Goal: Task Accomplishment & Management: Manage account settings

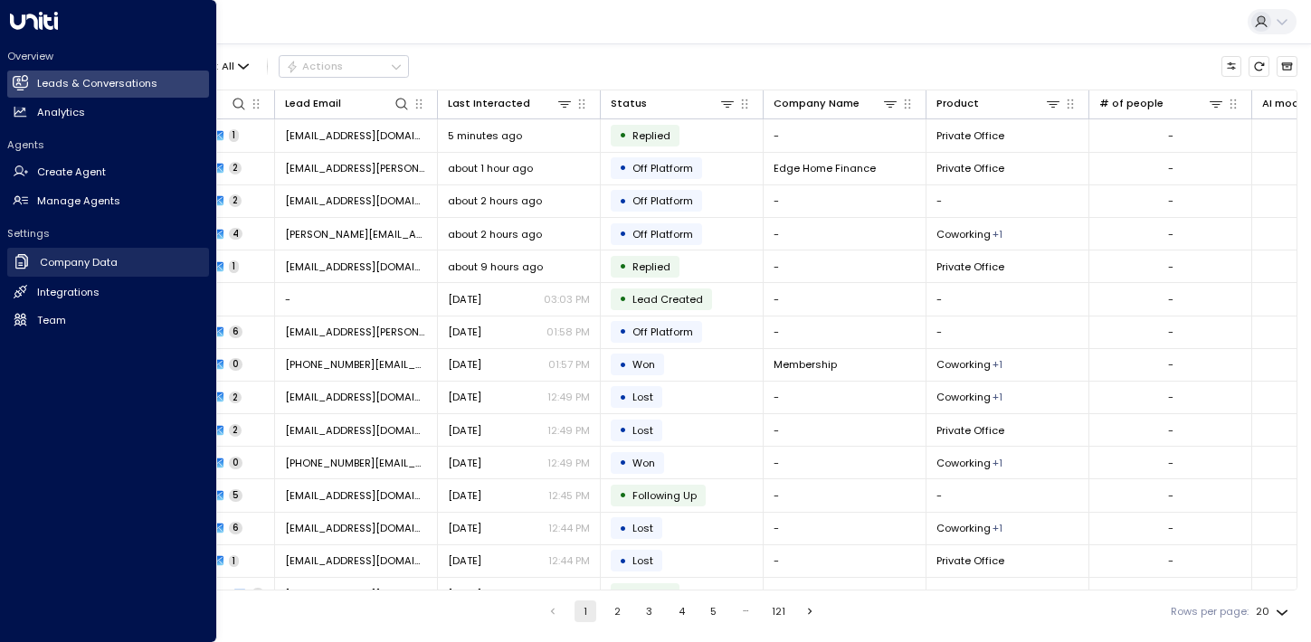
click at [42, 262] on h2 "Company Data" at bounding box center [79, 262] width 78 height 15
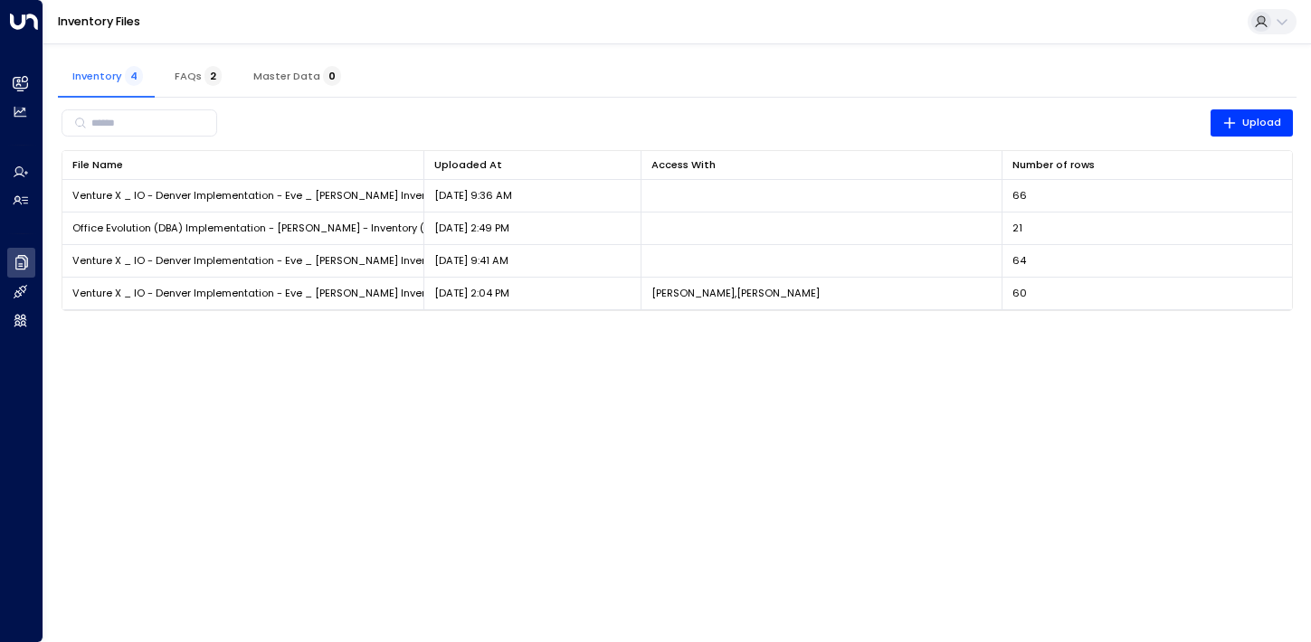
click at [366, 329] on html "Overview Leads & Conversations Leads & Conversations Analytics Analytics Agents…" at bounding box center [655, 164] width 1311 height 329
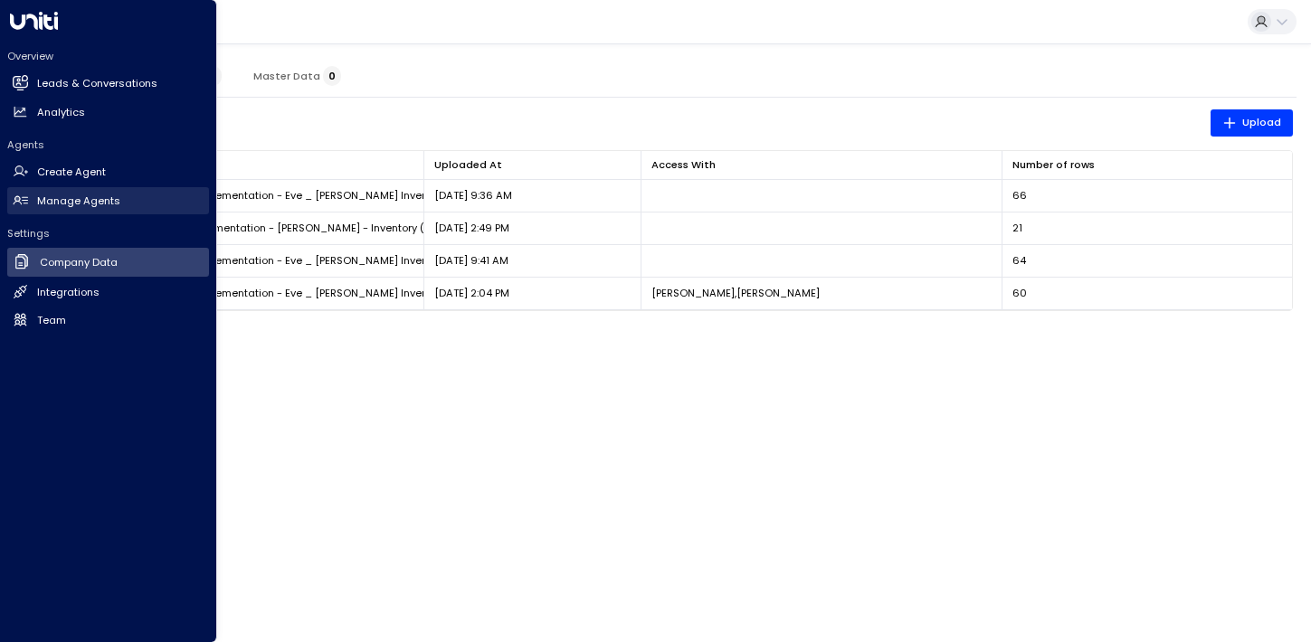
click at [38, 202] on h2 "Manage Agents" at bounding box center [78, 201] width 83 height 15
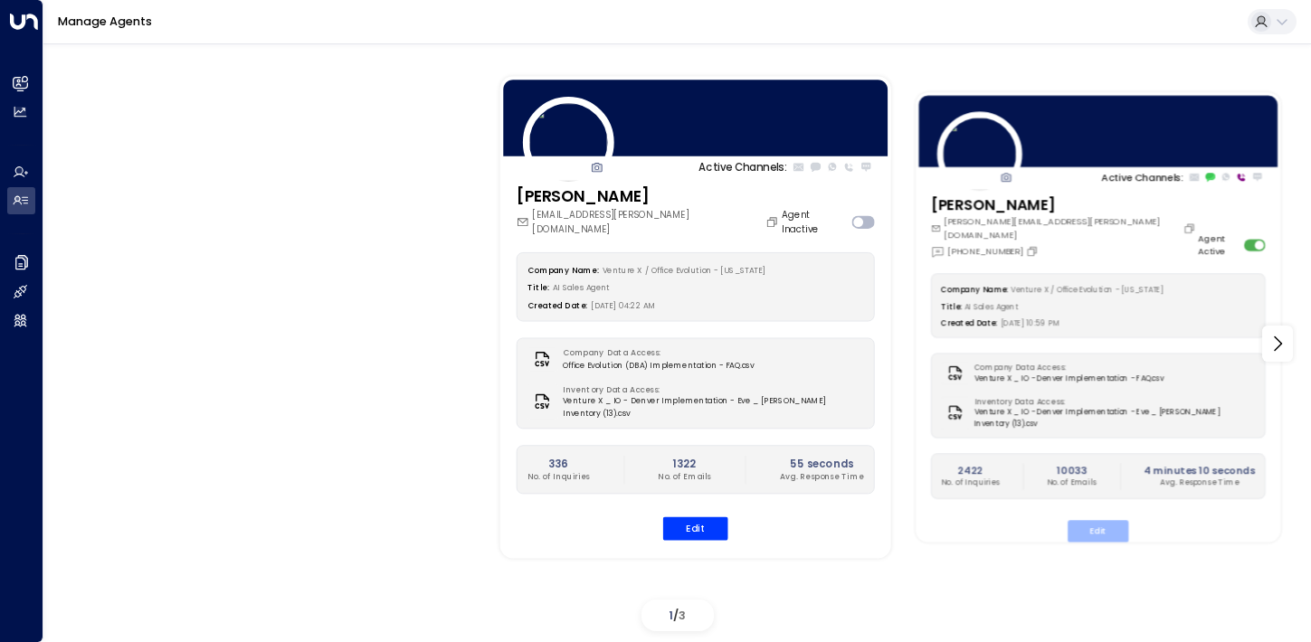
click at [1104, 521] on button "Edit" at bounding box center [1098, 531] width 61 height 22
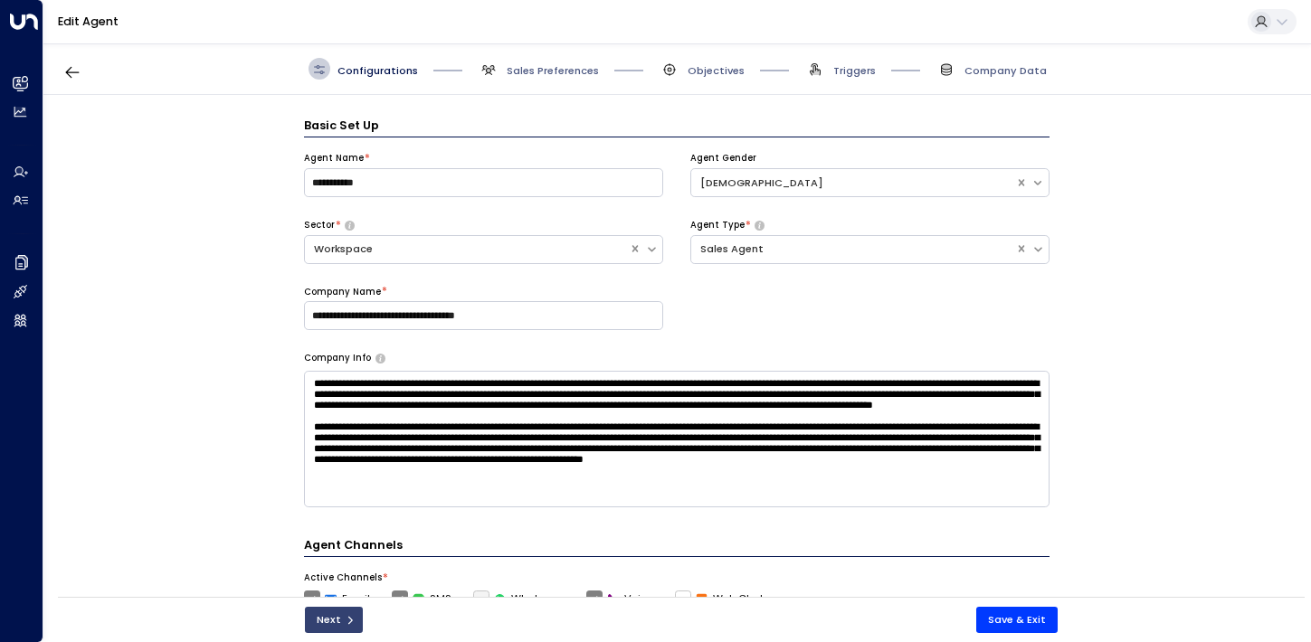
click at [333, 622] on button "Next" at bounding box center [334, 620] width 59 height 26
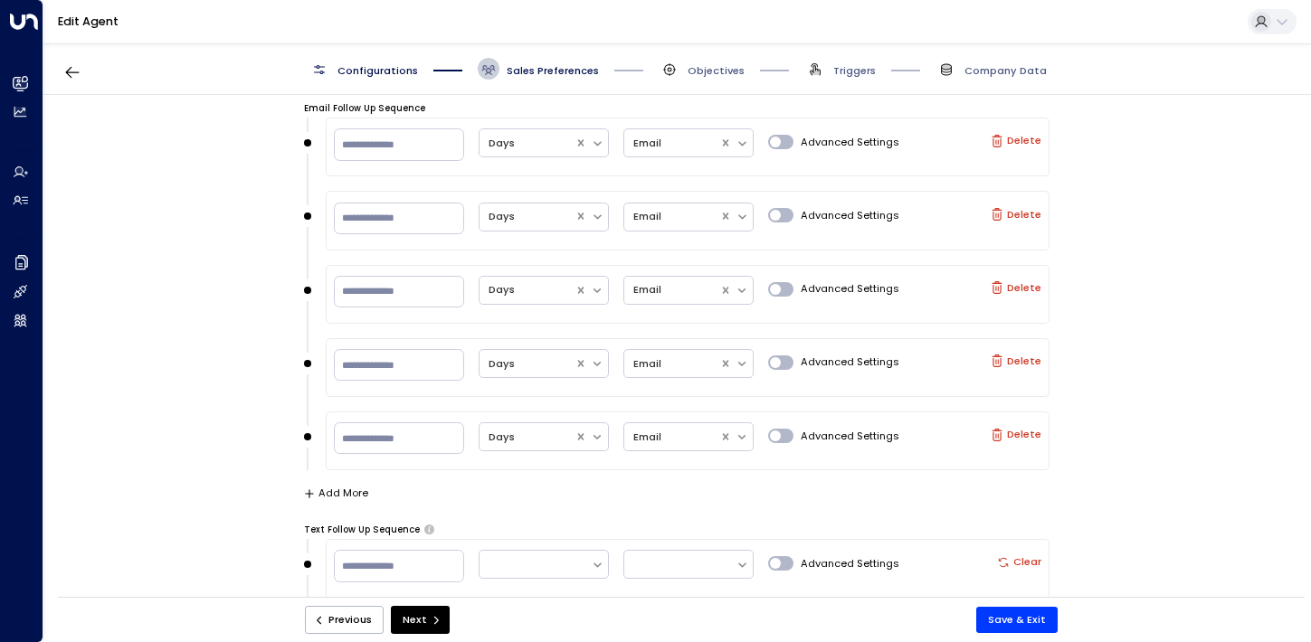
scroll to position [1795, 0]
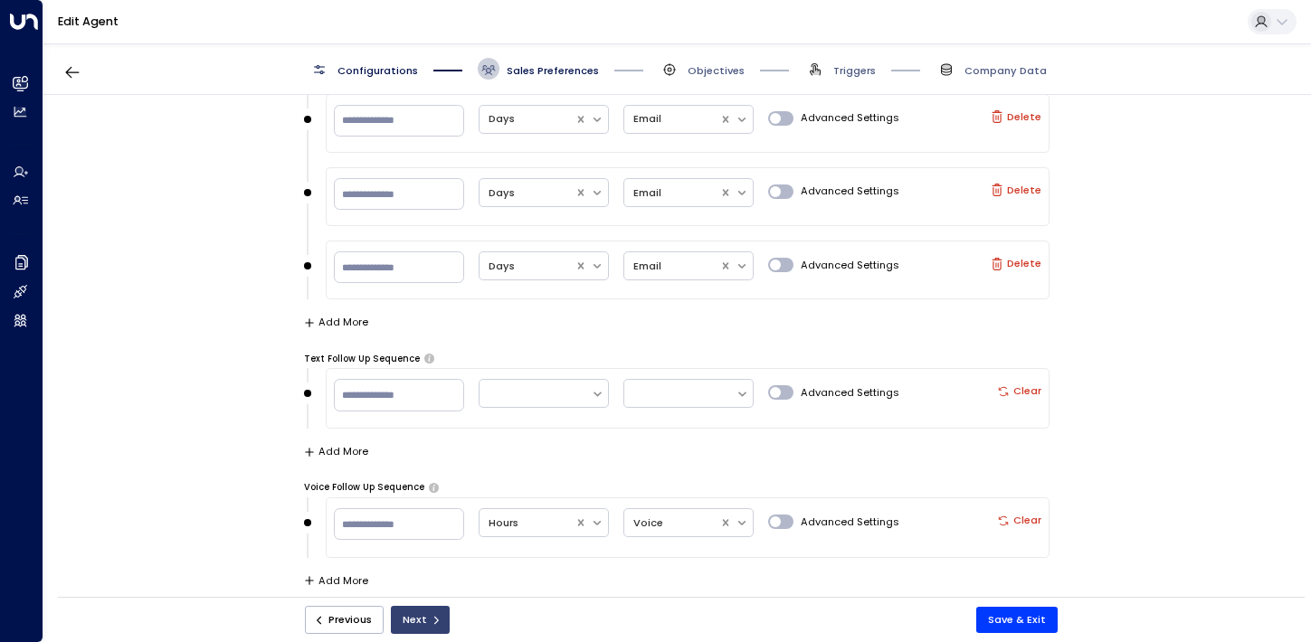
click at [419, 625] on button "Next" at bounding box center [420, 620] width 59 height 28
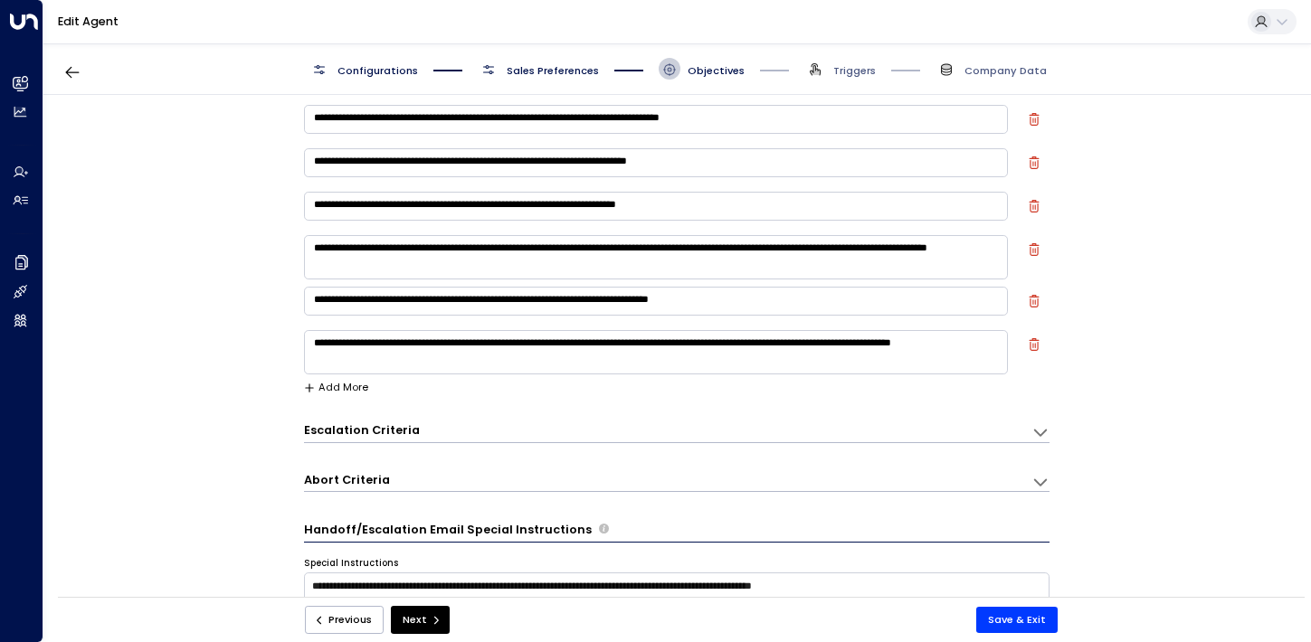
scroll to position [22, 0]
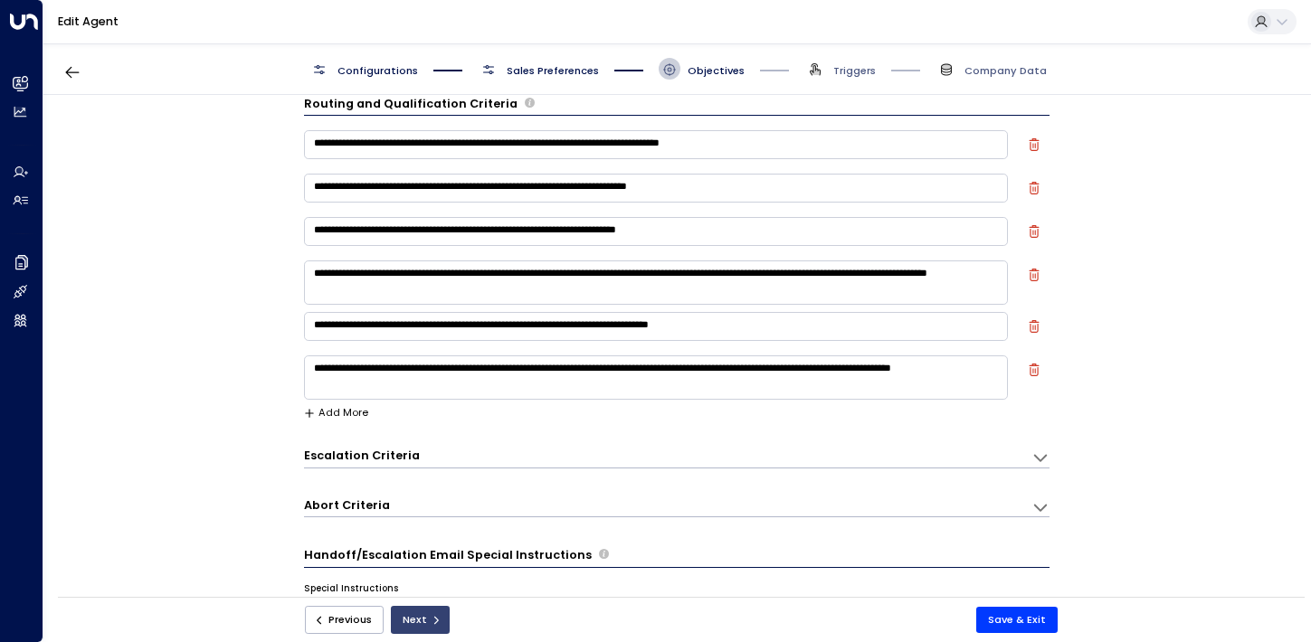
click at [426, 620] on button "Next" at bounding box center [420, 620] width 59 height 28
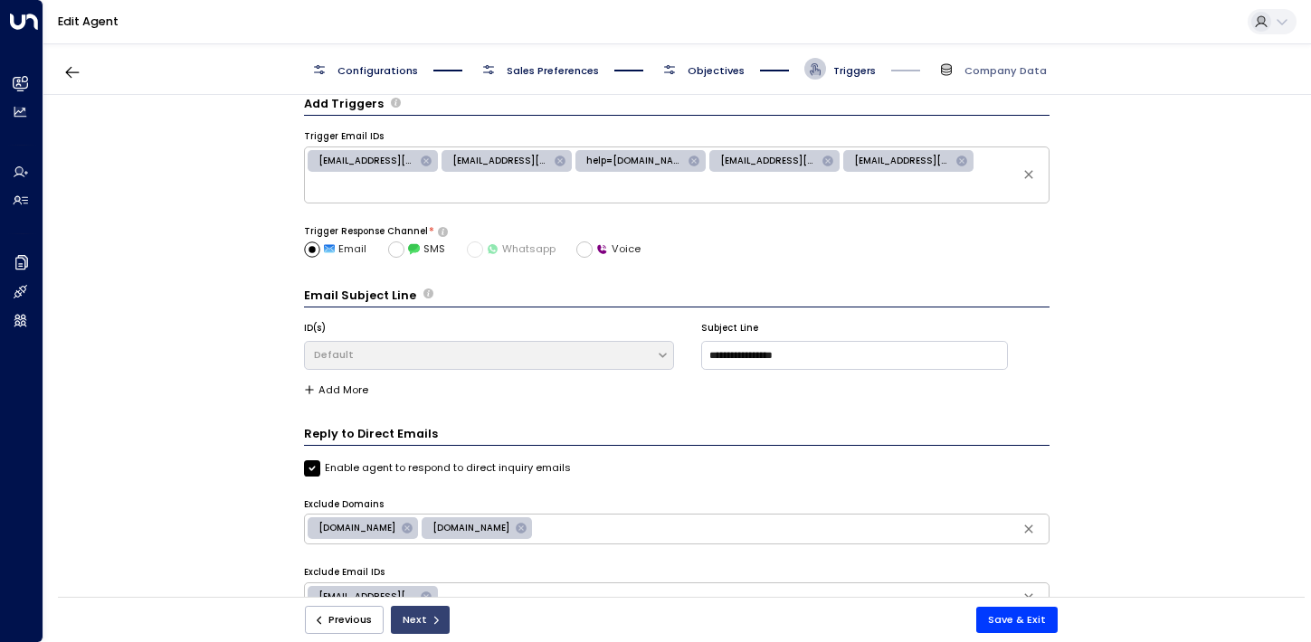
click at [426, 620] on button "Next" at bounding box center [420, 620] width 59 height 28
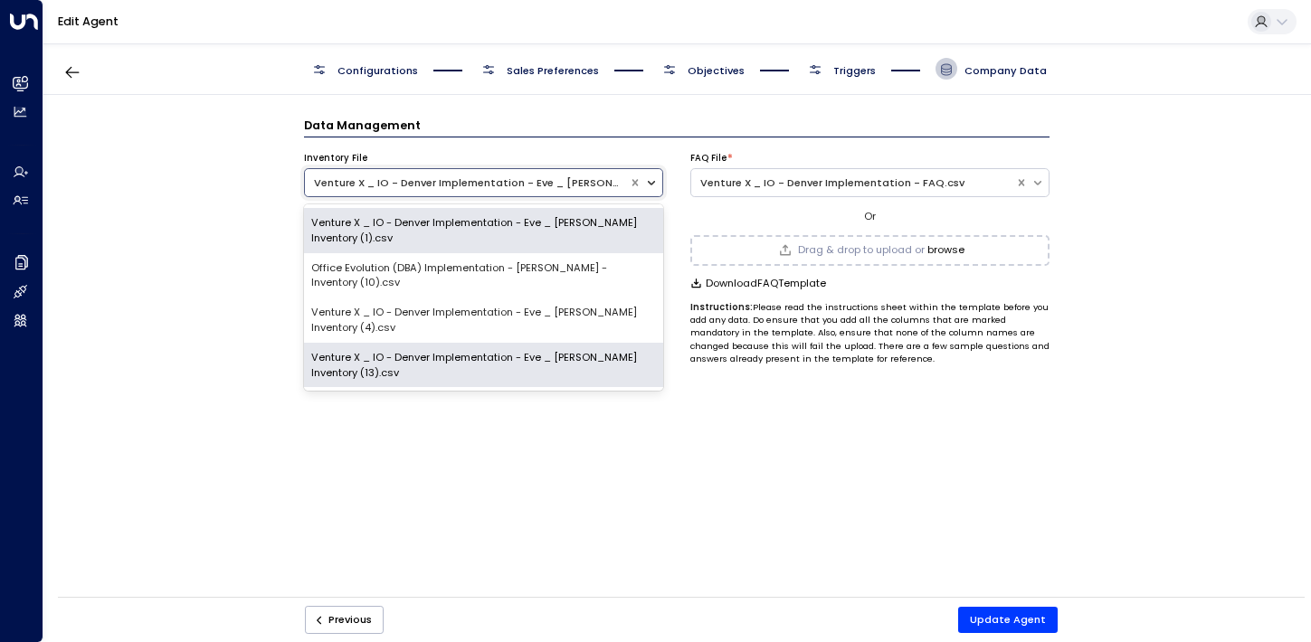
click at [654, 186] on icon at bounding box center [651, 182] width 13 height 13
click at [707, 519] on div "Data Management Inventory File Venture X _ IO - Denver Implementation - Eve _ […" at bounding box center [676, 351] width 1266 height 512
click at [651, 182] on icon at bounding box center [651, 183] width 7 height 5
click at [513, 485] on div "Data Management Inventory File Venture X _ IO - Denver Implementation - Eve _ […" at bounding box center [676, 351] width 1266 height 512
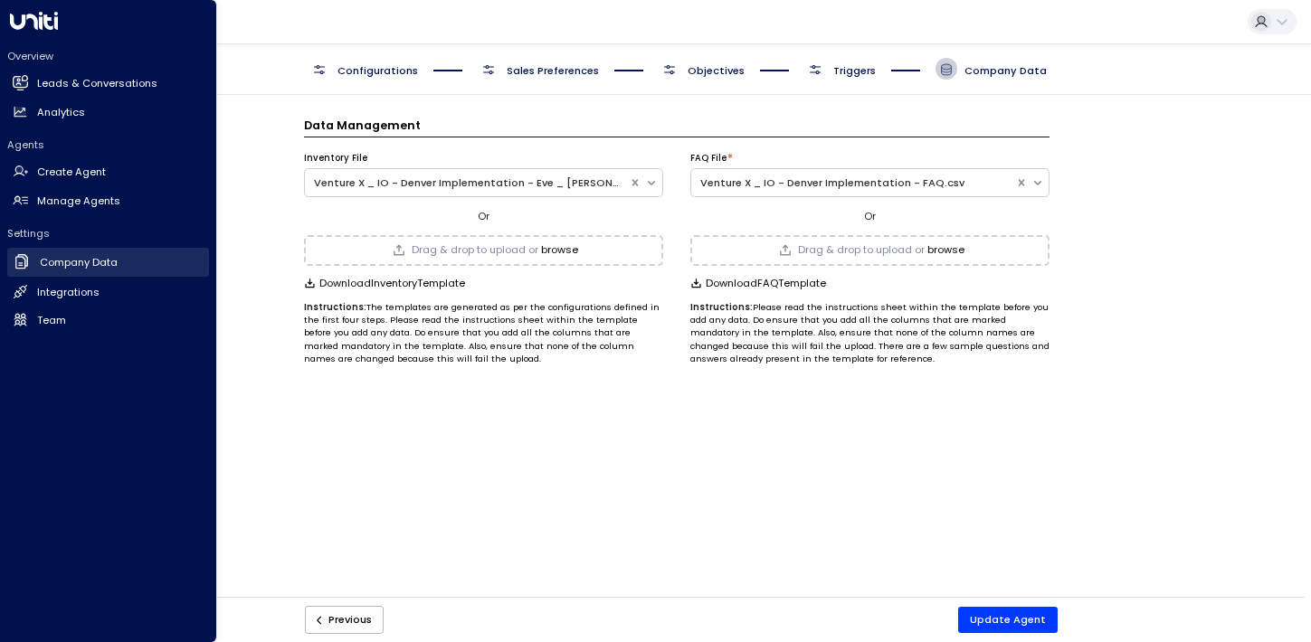
click at [35, 262] on link "Company Data Company Data" at bounding box center [108, 263] width 202 height 30
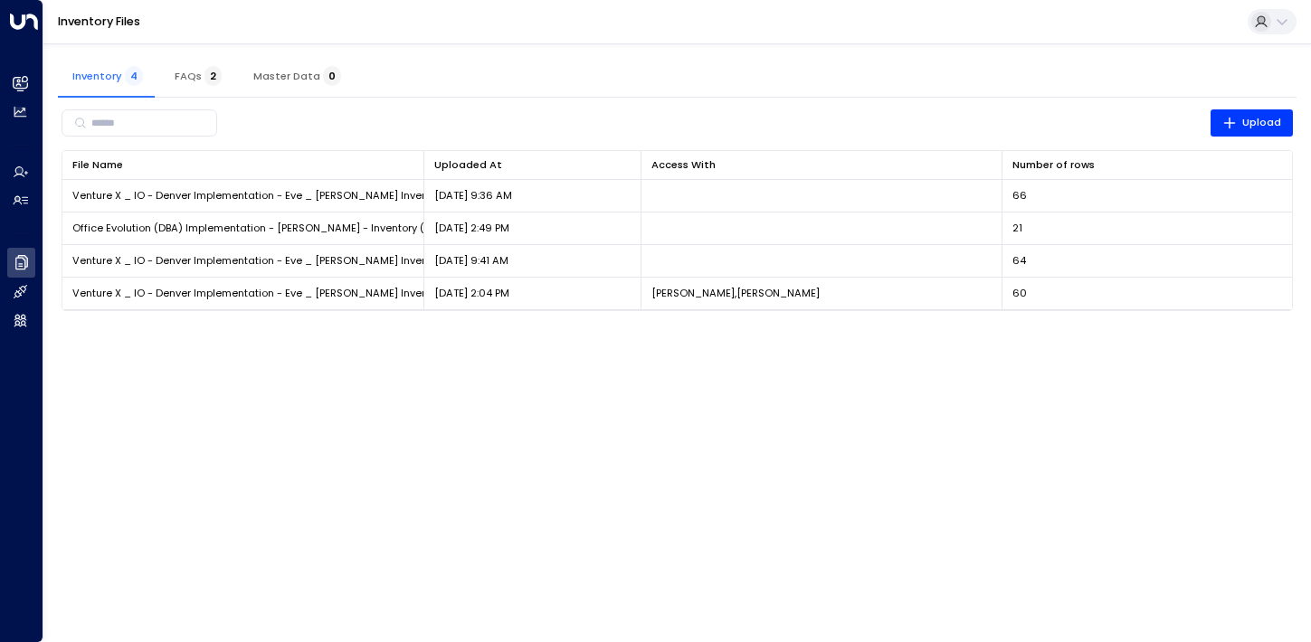
click at [404, 329] on html "Overview Leads & Conversations Leads & Conversations Analytics Analytics Agents…" at bounding box center [655, 164] width 1311 height 329
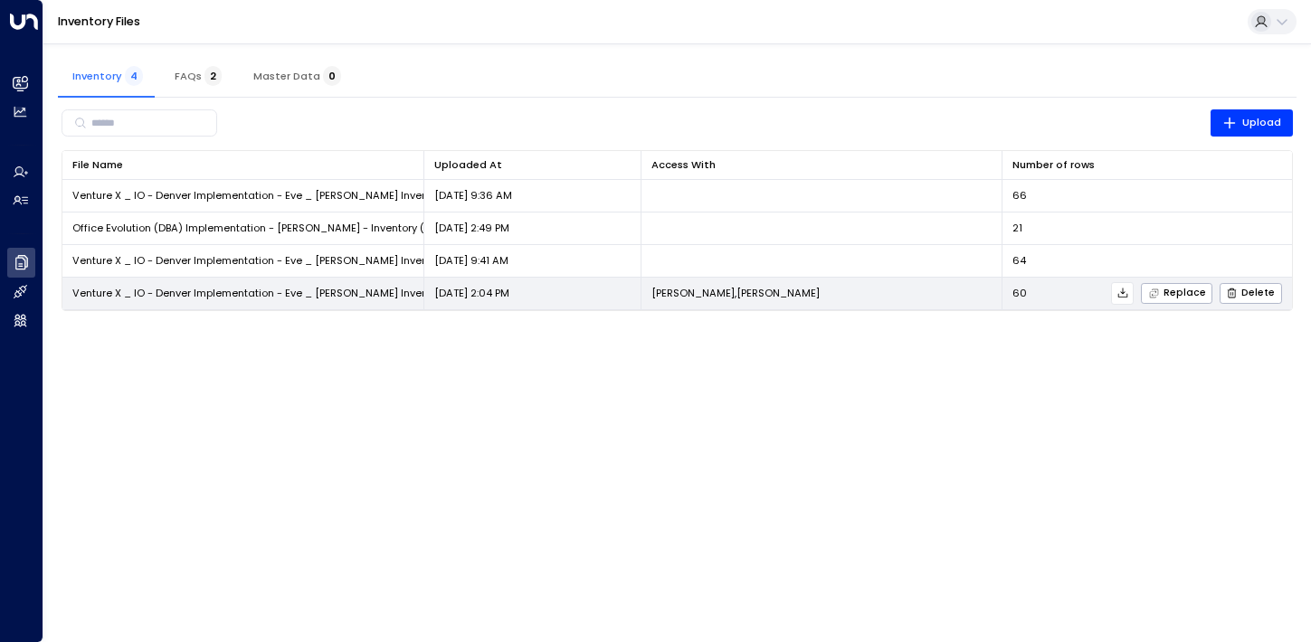
click at [1128, 290] on icon at bounding box center [1123, 294] width 10 height 10
